Goal: Transaction & Acquisition: Download file/media

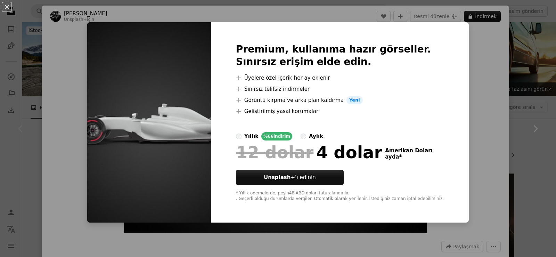
click at [484, 19] on div "An X shape Premium, kullanıma hazır görseller. Sınırsız erişim elde edin. A plu…" at bounding box center [278, 128] width 556 height 257
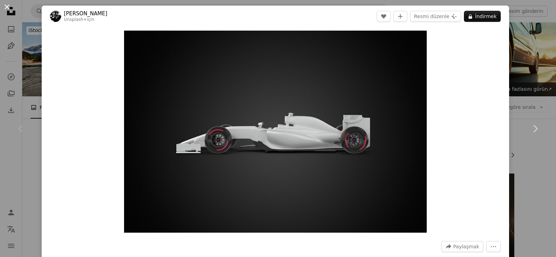
click at [9, 4] on button "An X shape" at bounding box center [7, 7] width 8 height 8
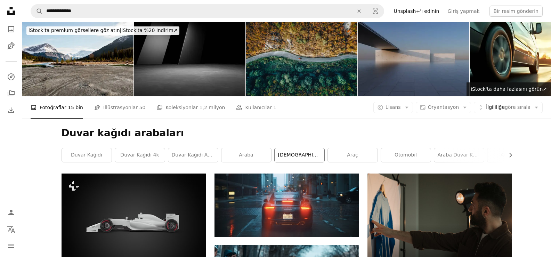
click at [302, 153] on font "[DEMOGRAPHIC_DATA]" at bounding box center [305, 155] width 55 height 6
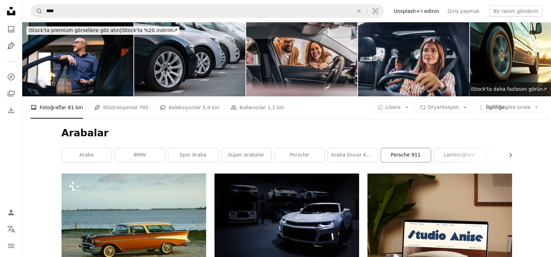
click at [402, 155] on font "Porsche 911" at bounding box center [406, 155] width 30 height 6
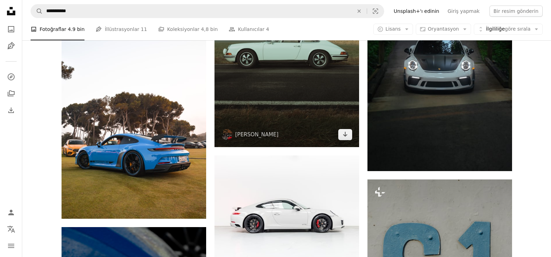
scroll to position [1920, 0]
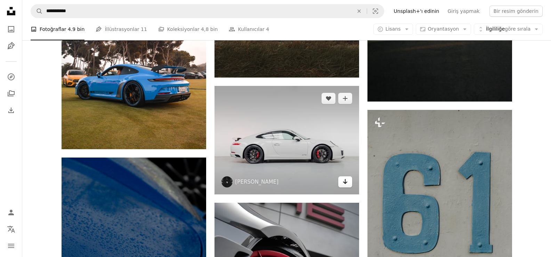
click at [343, 185] on icon "Arrow pointing down" at bounding box center [346, 181] width 6 height 8
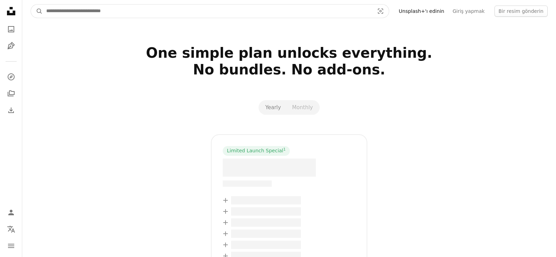
click at [336, 15] on input "Find visuals sitewide" at bounding box center [208, 11] width 330 height 13
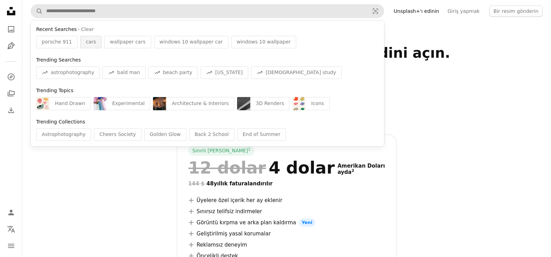
click at [89, 43] on span "cars" at bounding box center [91, 42] width 10 height 7
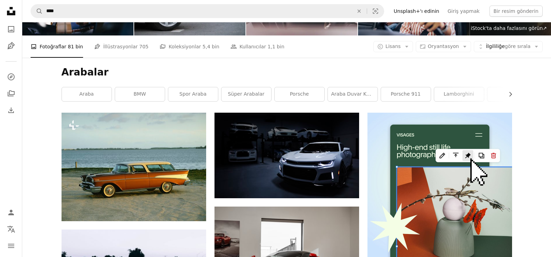
scroll to position [56, 0]
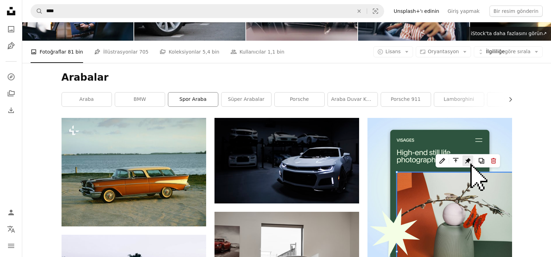
click at [194, 102] on font "spor araba" at bounding box center [192, 99] width 27 height 6
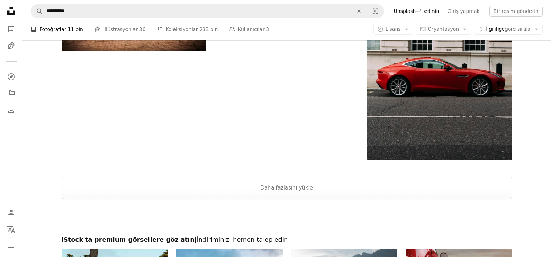
scroll to position [1155, 0]
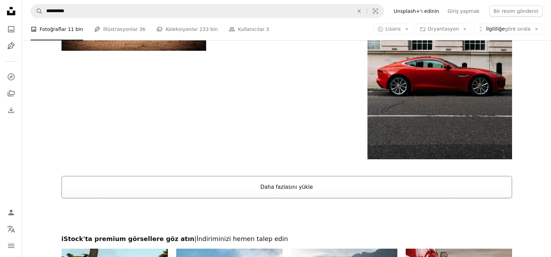
click at [351, 185] on button "Daha fazlasını yükle" at bounding box center [287, 187] width 451 height 22
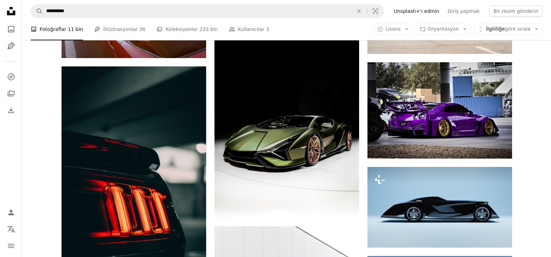
scroll to position [4855, 0]
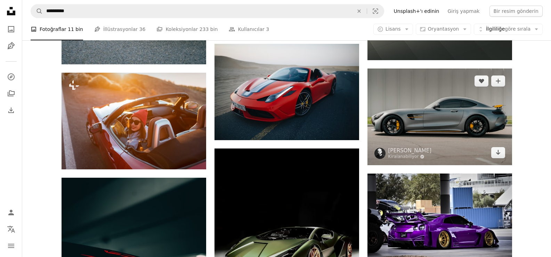
click at [456, 112] on img at bounding box center [440, 117] width 145 height 97
click at [498, 152] on icon "İndirmek" at bounding box center [498, 152] width 5 height 5
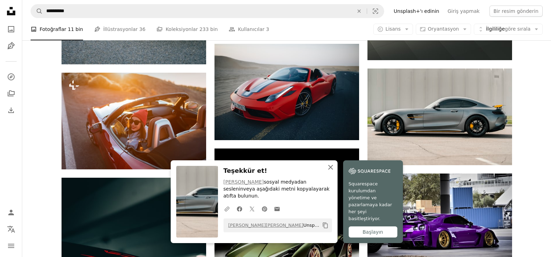
click at [331, 171] on icon "An X shape" at bounding box center [331, 167] width 8 height 8
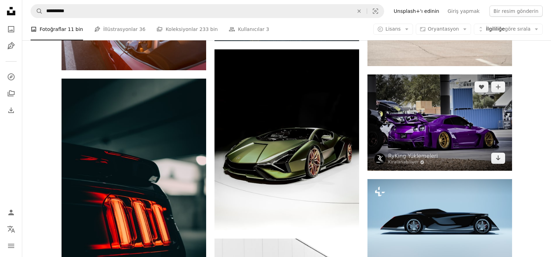
scroll to position [4897, 0]
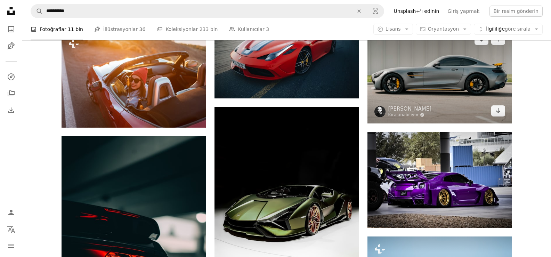
click at [423, 106] on img at bounding box center [440, 75] width 145 height 97
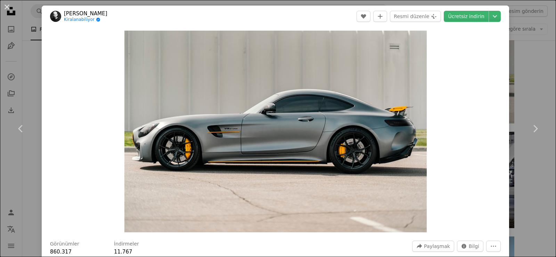
drag, startPoint x: 423, startPoint y: 106, endPoint x: 14, endPoint y: 9, distance: 420.1
click at [6, 5] on button "An X shape" at bounding box center [7, 7] width 8 height 8
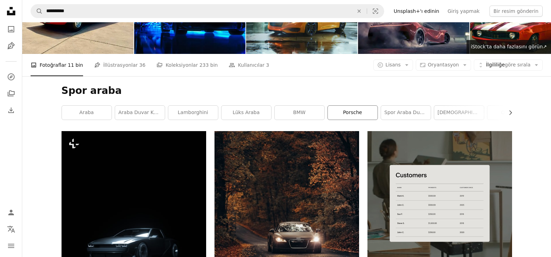
scroll to position [42, 0]
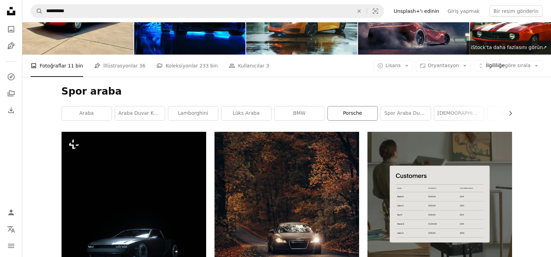
click at [354, 114] on font "Porsche" at bounding box center [352, 113] width 19 height 6
click at [352, 119] on link "Porsche" at bounding box center [353, 113] width 50 height 14
click at [352, 77] on div "A photo Fotoğraflar 11 bin Pen Tool İllüstrasyonlar 36 A stack of folders Kolek…" at bounding box center [287, 66] width 512 height 22
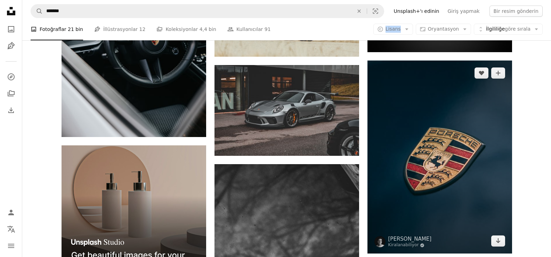
scroll to position [1141, 0]
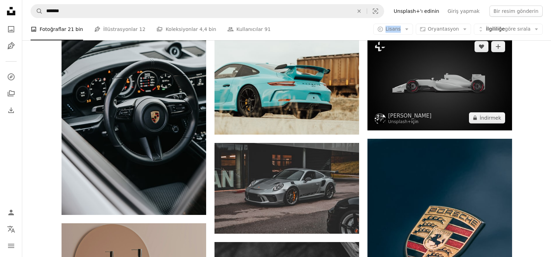
click at [421, 118] on img at bounding box center [440, 82] width 145 height 96
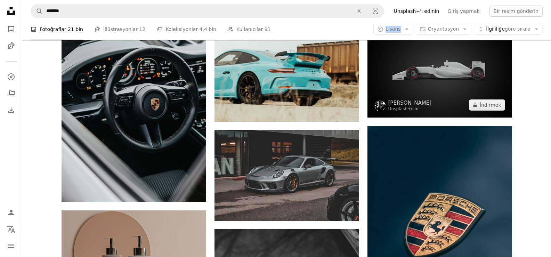
scroll to position [1155, 0]
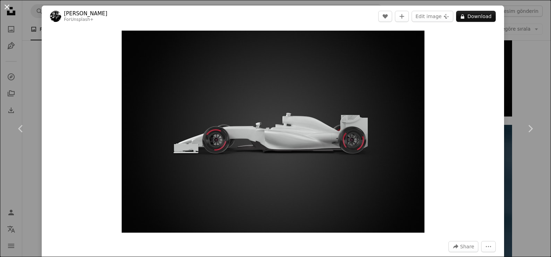
click at [8, 8] on button "An X shape" at bounding box center [7, 7] width 8 height 8
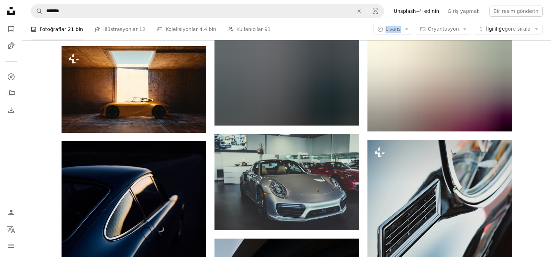
scroll to position [6788, 0]
